Goal: Navigation & Orientation: Understand site structure

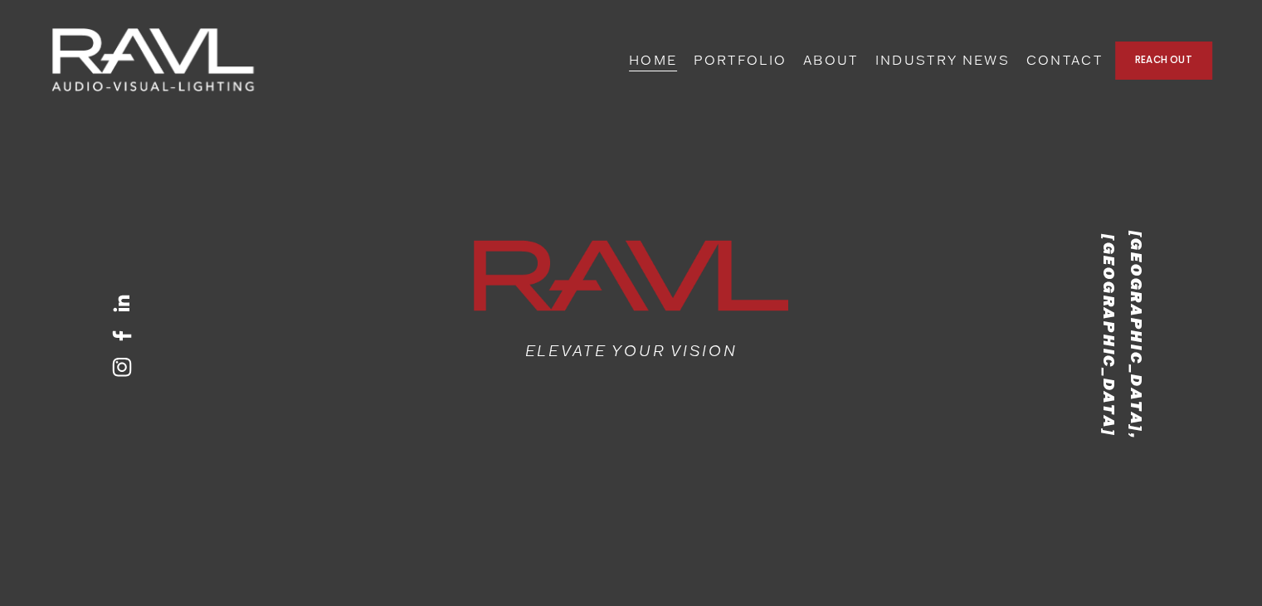
click at [787, 62] on link "PORTFOLIO" at bounding box center [740, 60] width 93 height 26
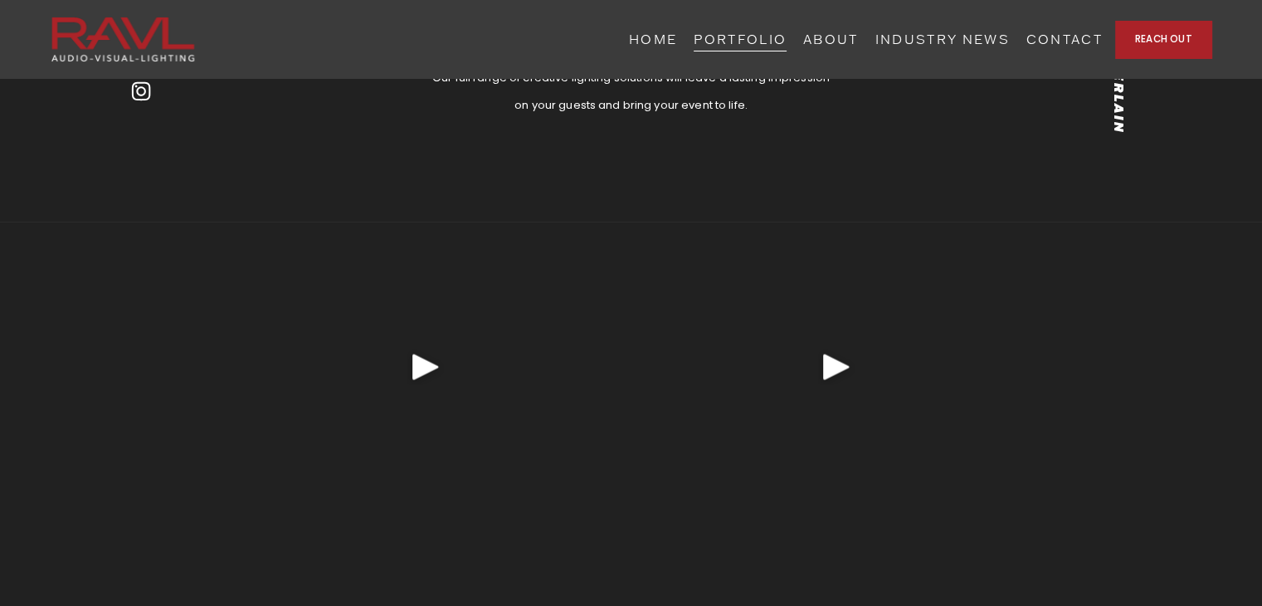
scroll to position [3481, 0]
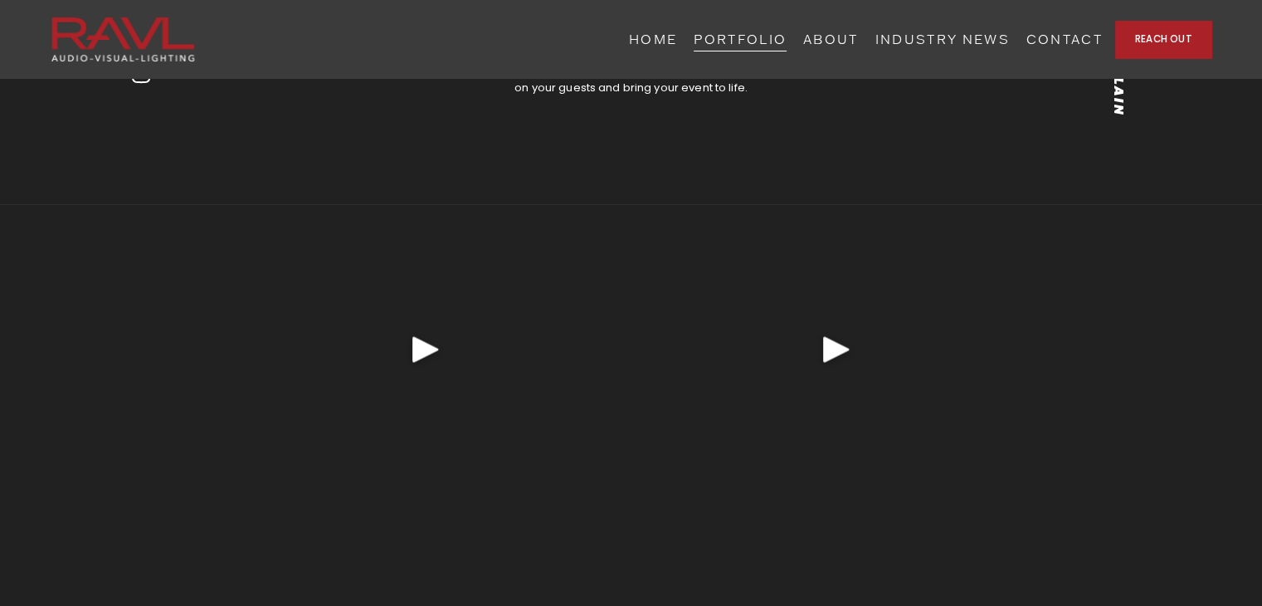
click at [859, 37] on link "ABOUT" at bounding box center [831, 40] width 56 height 26
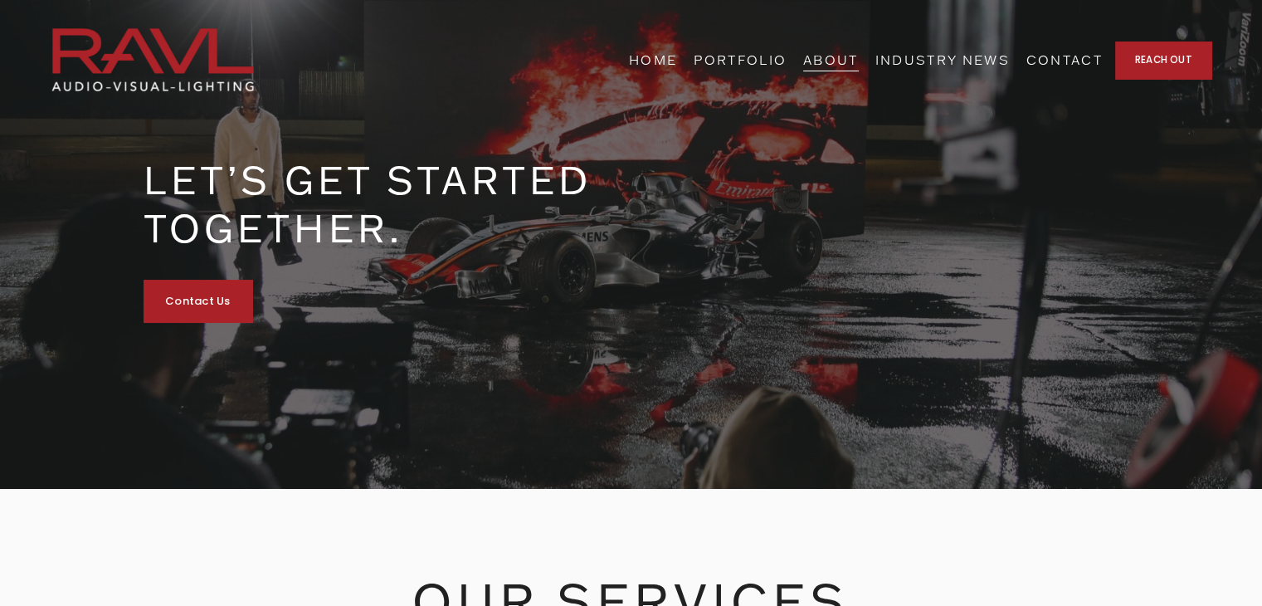
scroll to position [581, 0]
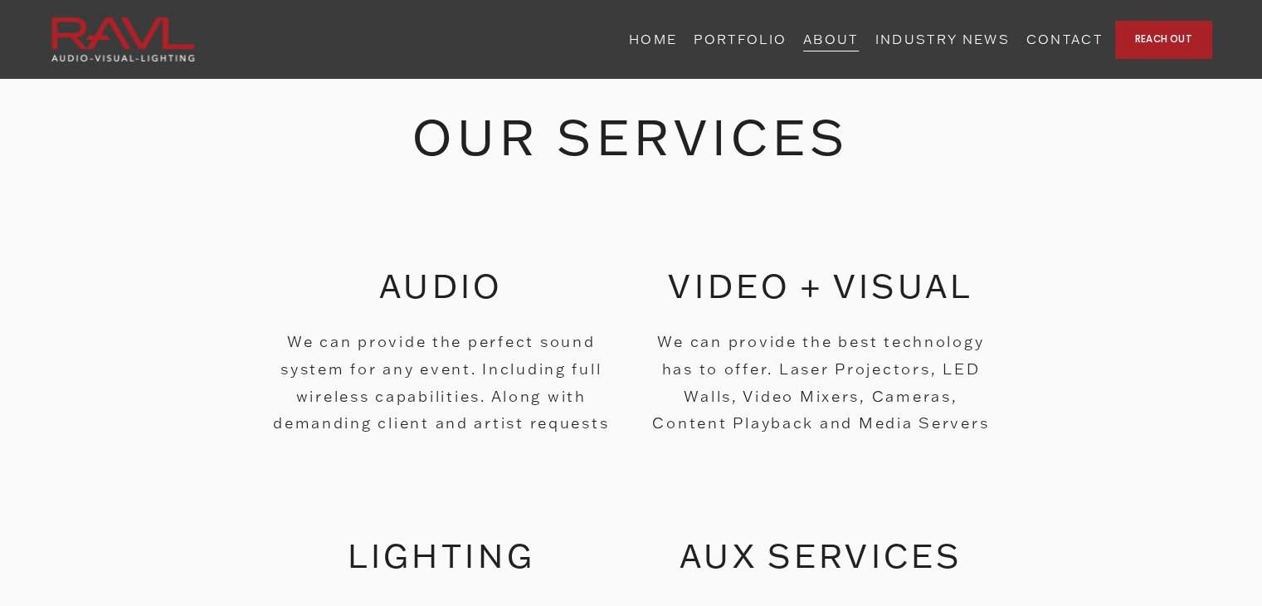
click at [1009, 47] on link "INDUSTRY NEWS" at bounding box center [942, 40] width 134 height 26
